Goal: Find specific page/section: Find specific page/section

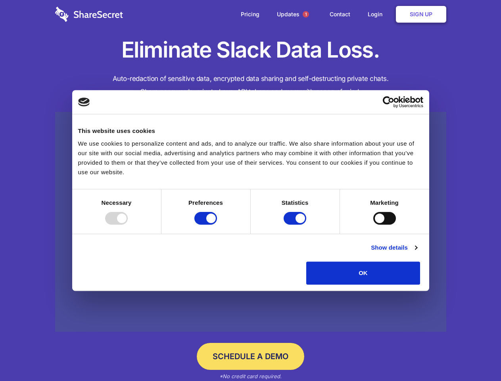
click at [128, 224] on div at bounding box center [116, 218] width 23 height 13
click at [217, 224] on input "Preferences" at bounding box center [205, 218] width 23 height 13
checkbox input "false"
click at [296, 224] on input "Statistics" at bounding box center [294, 218] width 23 height 13
checkbox input "false"
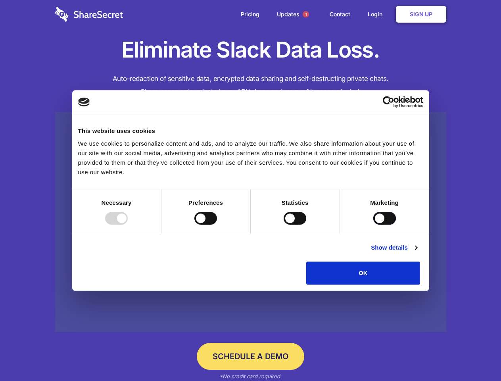
click at [373, 224] on input "Marketing" at bounding box center [384, 218] width 23 height 13
checkbox input "true"
click at [417, 252] on link "Show details" at bounding box center [394, 248] width 46 height 10
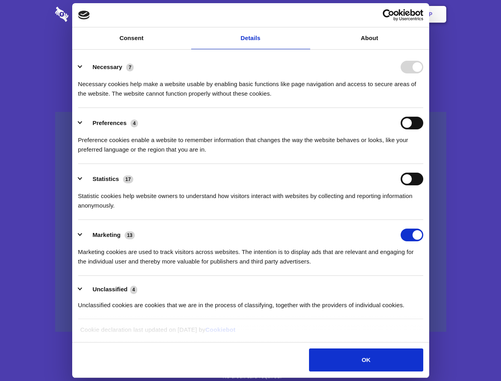
click at [438, 287] on body "Consent Details [#IABV2SETTINGS#] About This website uses cookies We use cookie…" at bounding box center [250, 190] width 501 height 381
click at [305, 14] on span "1" at bounding box center [305, 14] width 6 height 6
